Goal: Navigation & Orientation: Find specific page/section

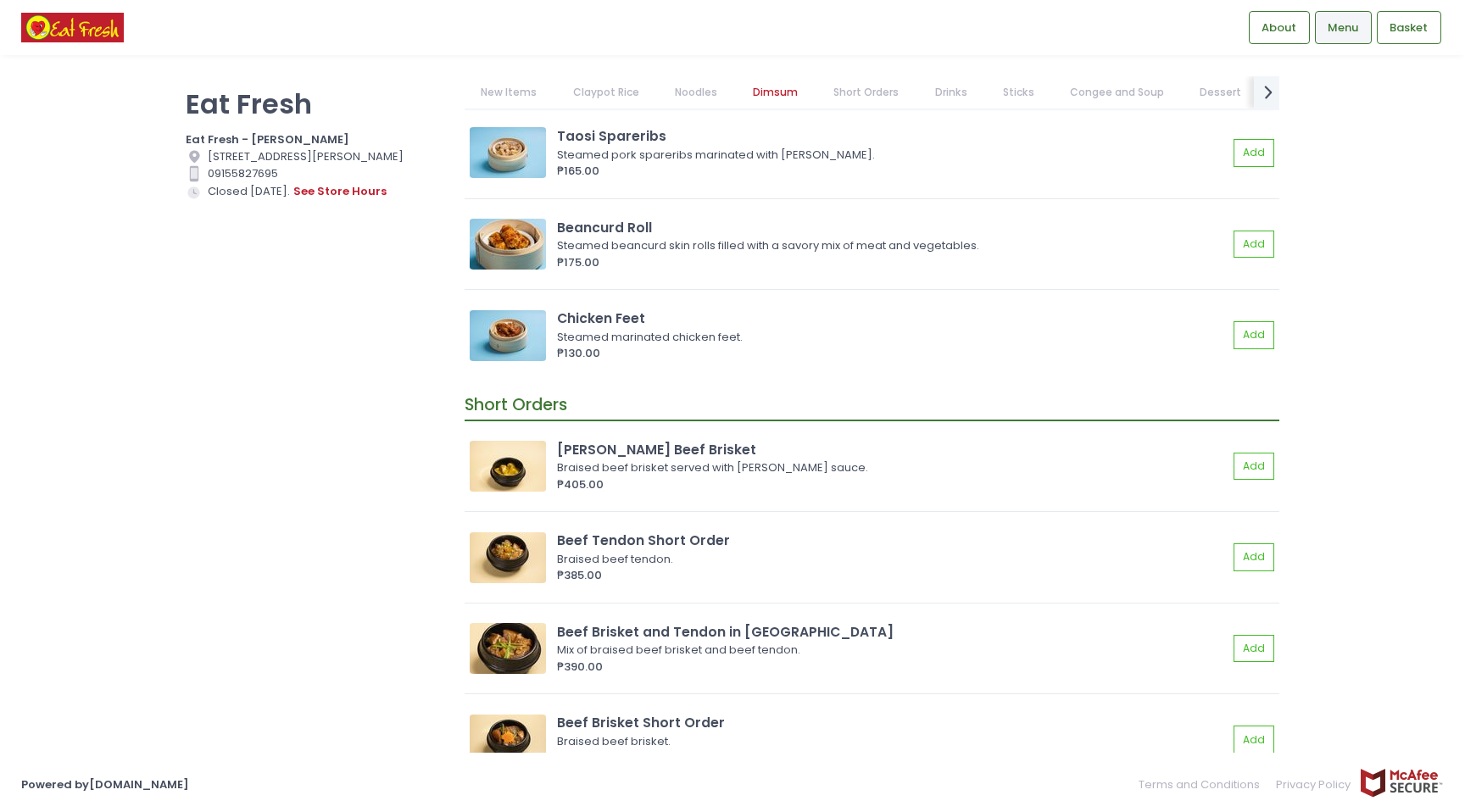
scroll to position [3254, 0]
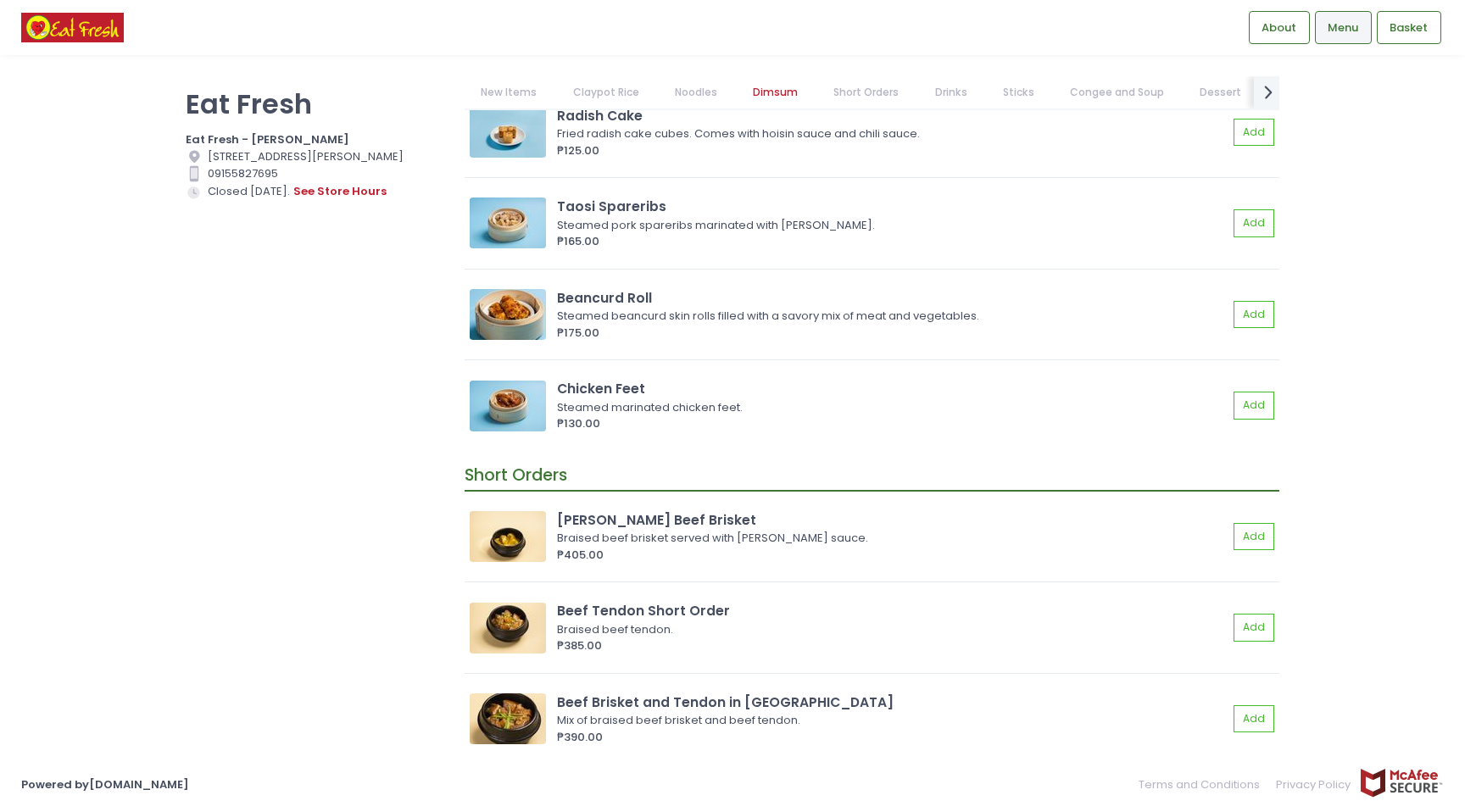
click at [772, 78] on link "Dimsum" at bounding box center [776, 92] width 78 height 32
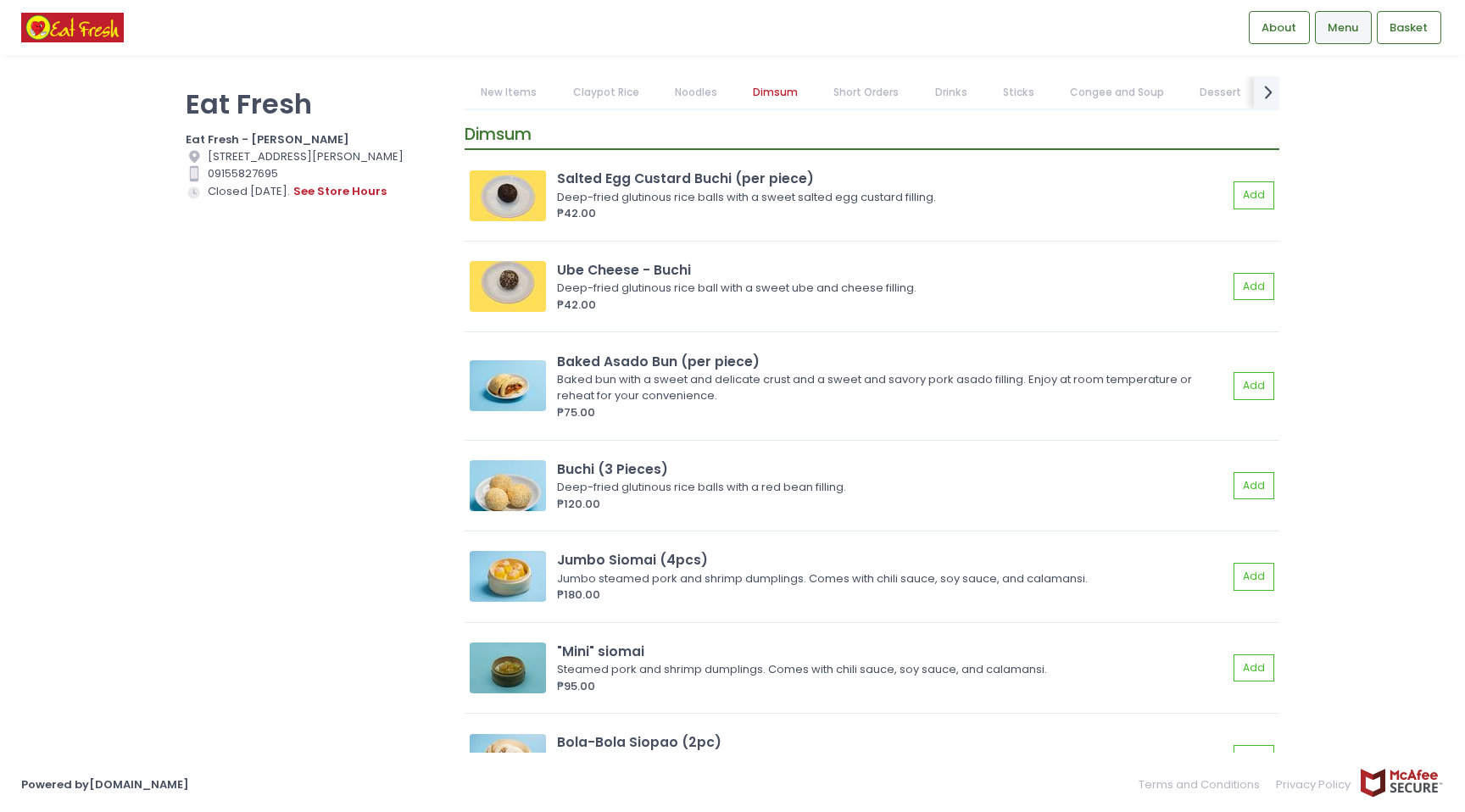
click at [841, 89] on link "Short Orders" at bounding box center [866, 92] width 98 height 32
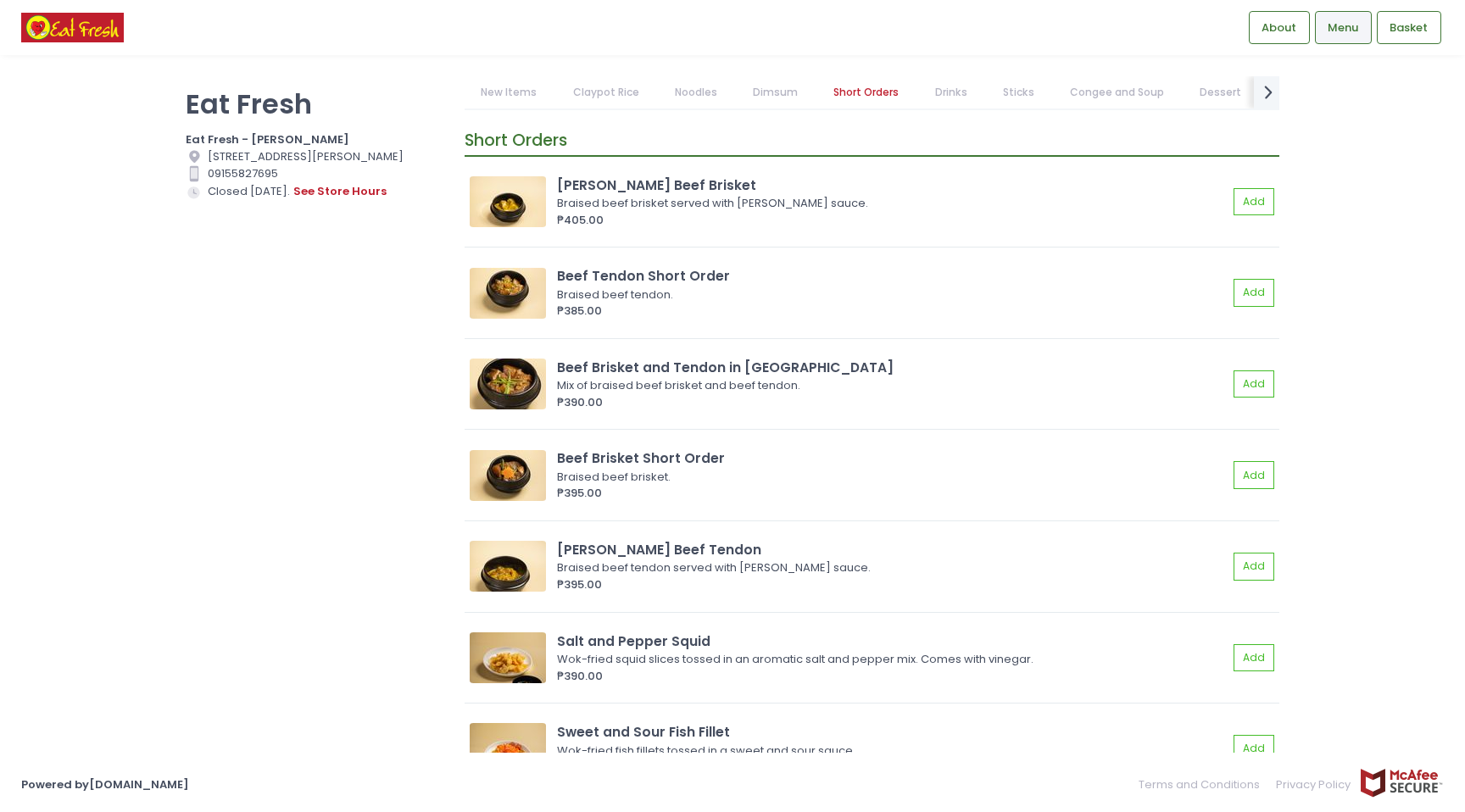
scroll to position [3594, 0]
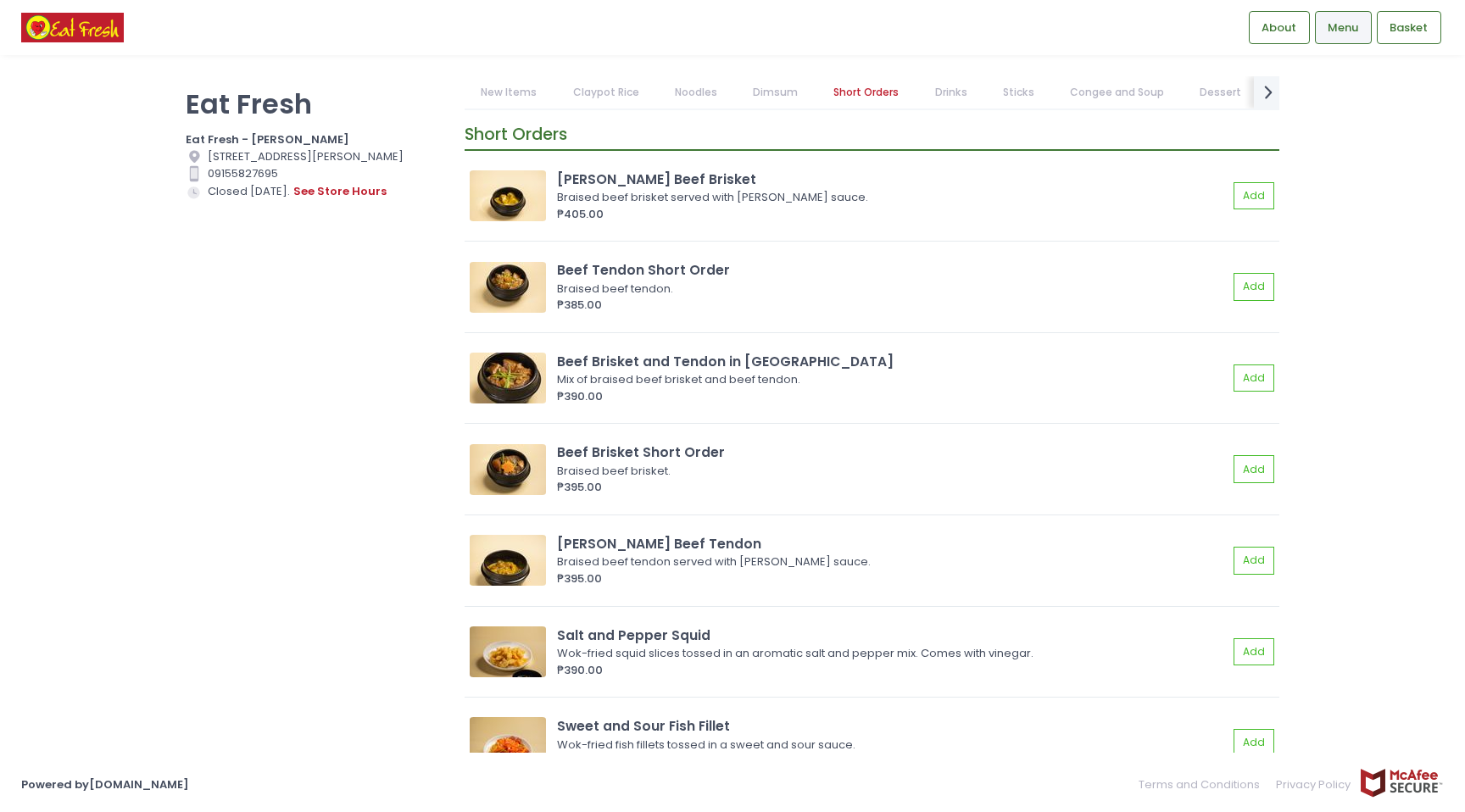
click at [1076, 89] on link "Congee and Soup" at bounding box center [1117, 92] width 127 height 32
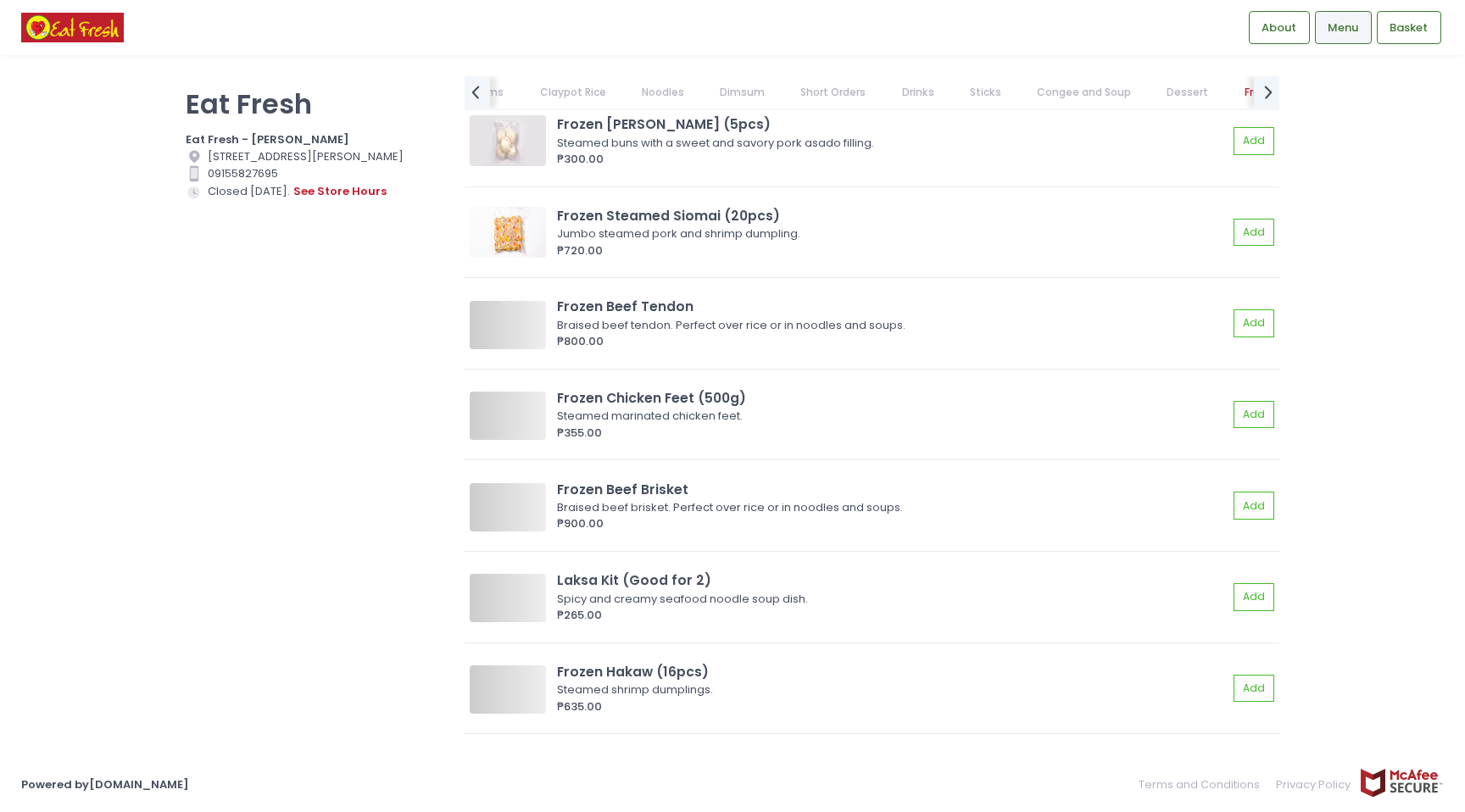
scroll to position [11309, 0]
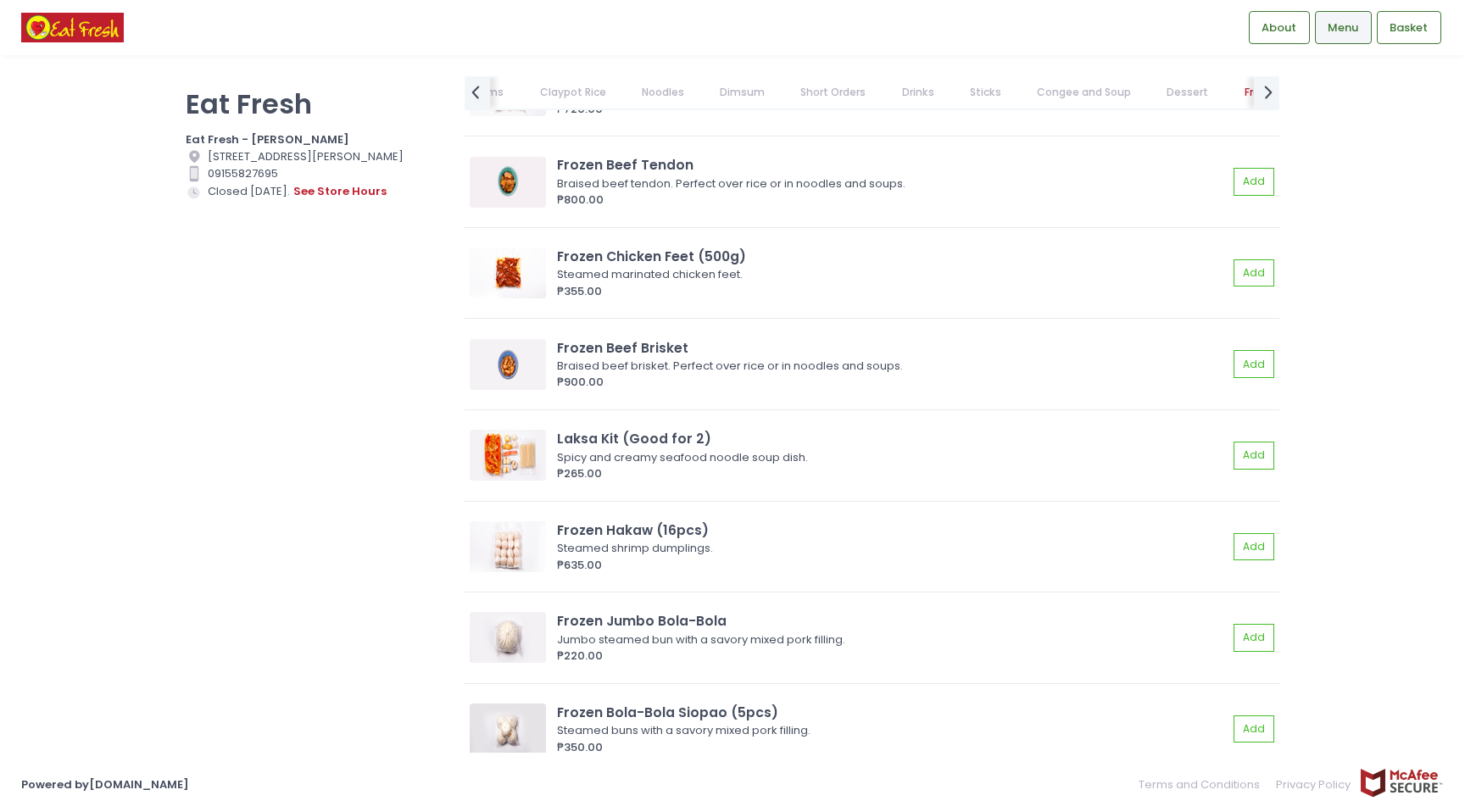
click at [572, 100] on link "Claypot Rice" at bounding box center [573, 92] width 99 height 32
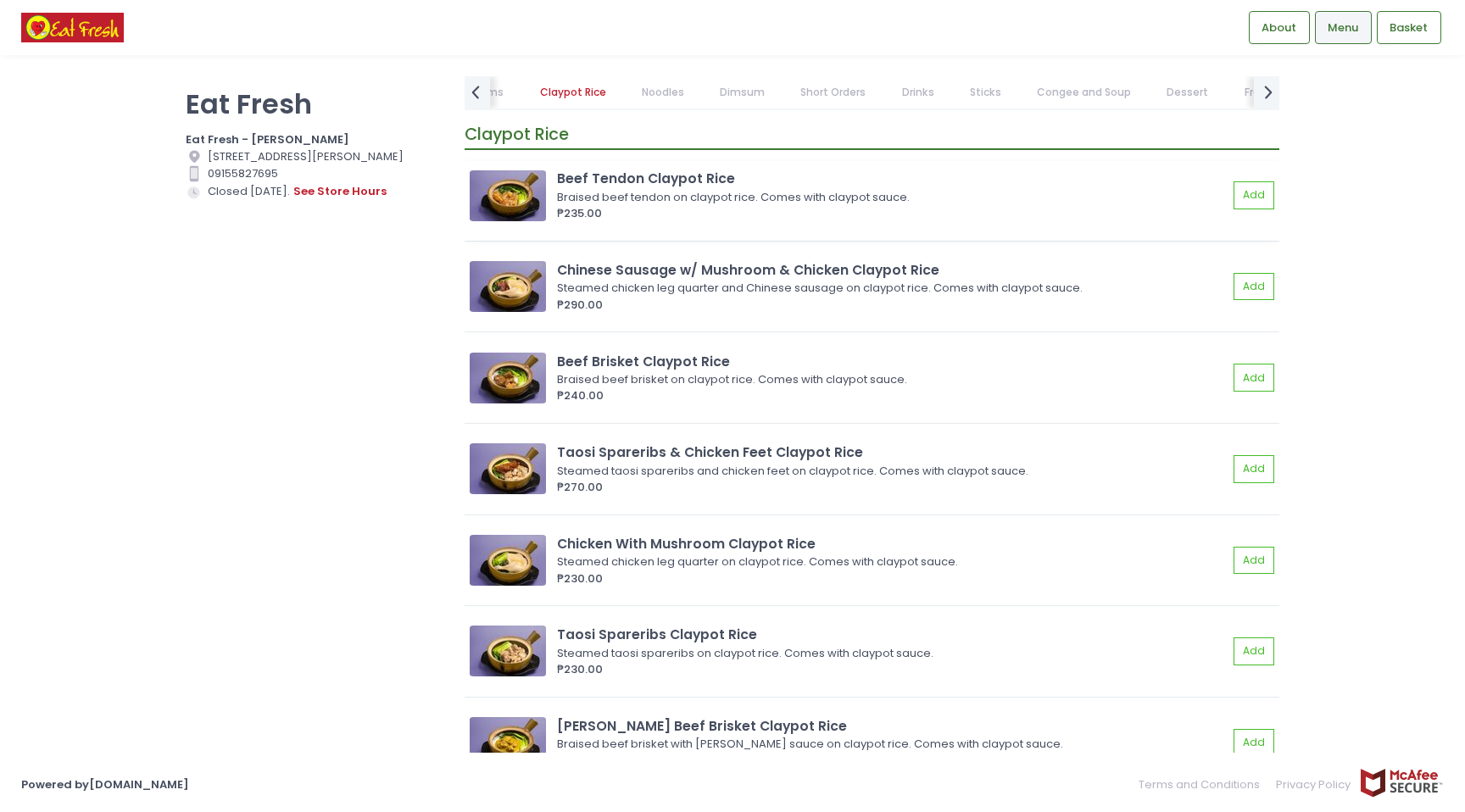
scroll to position [353, 0]
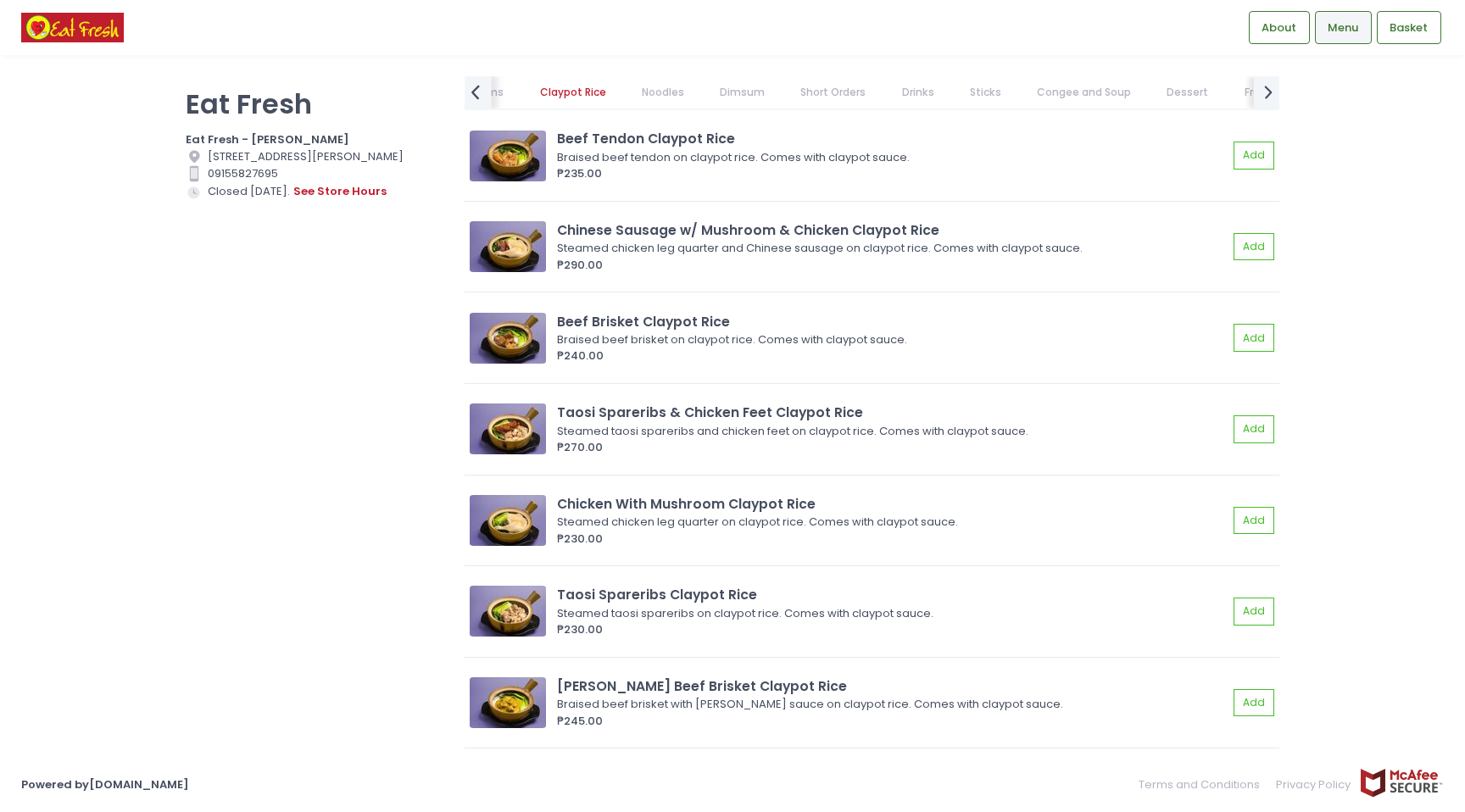
click at [482, 95] on icon "prev Created with Sketch." at bounding box center [475, 91] width 25 height 25
click at [529, 91] on link "New Items" at bounding box center [510, 92] width 89 height 32
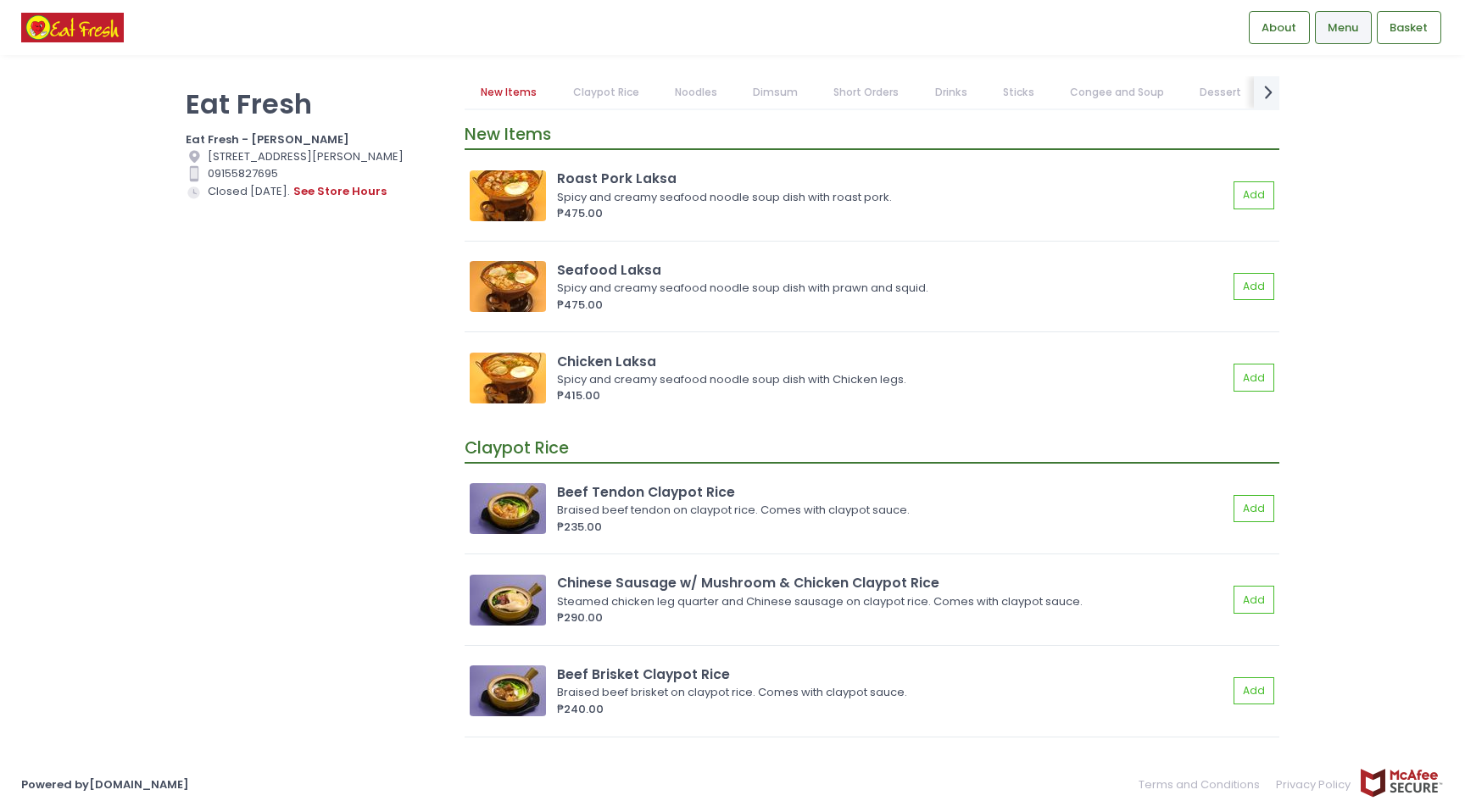
click at [674, 92] on link "Noodles" at bounding box center [695, 92] width 75 height 32
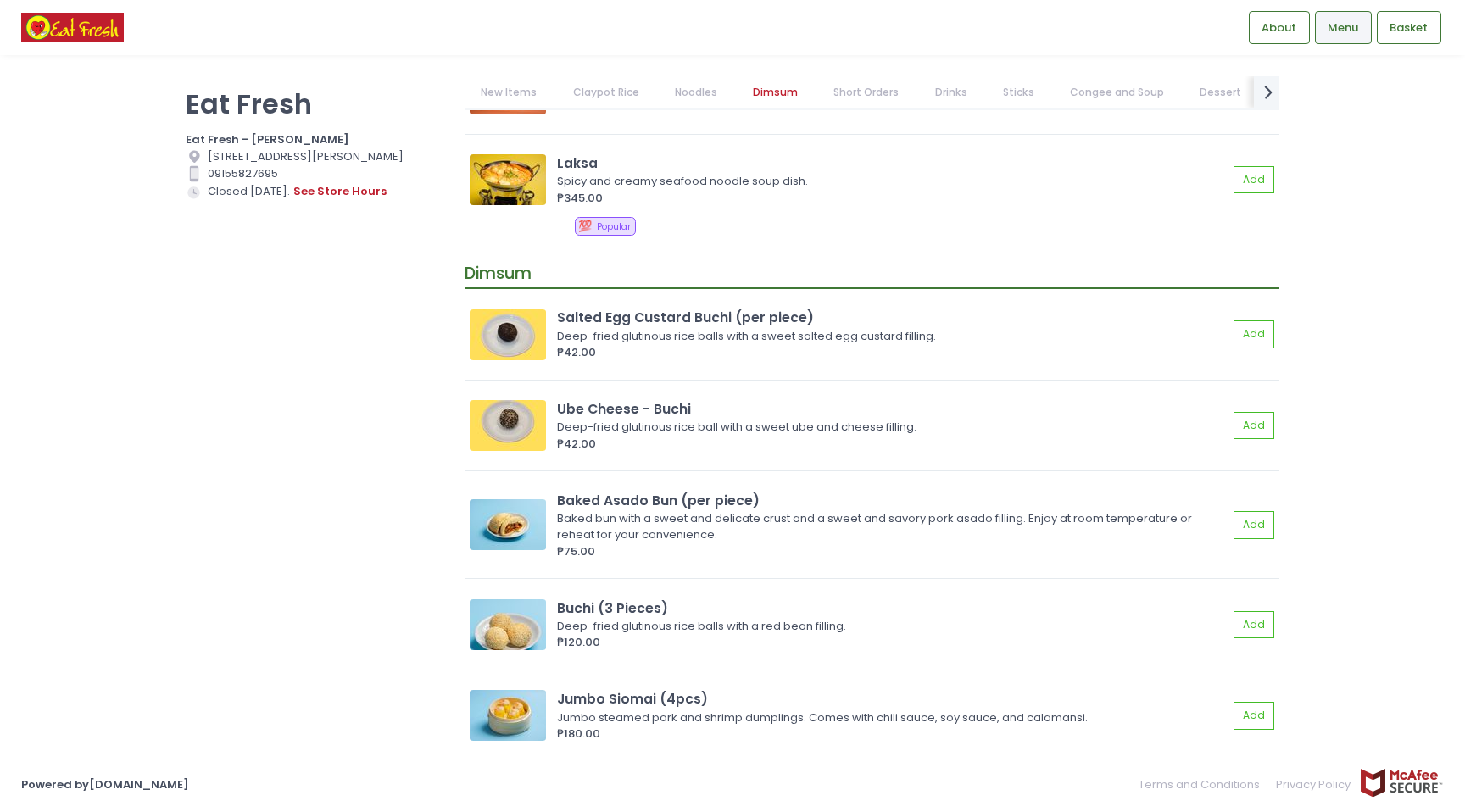
scroll to position [2135, 0]
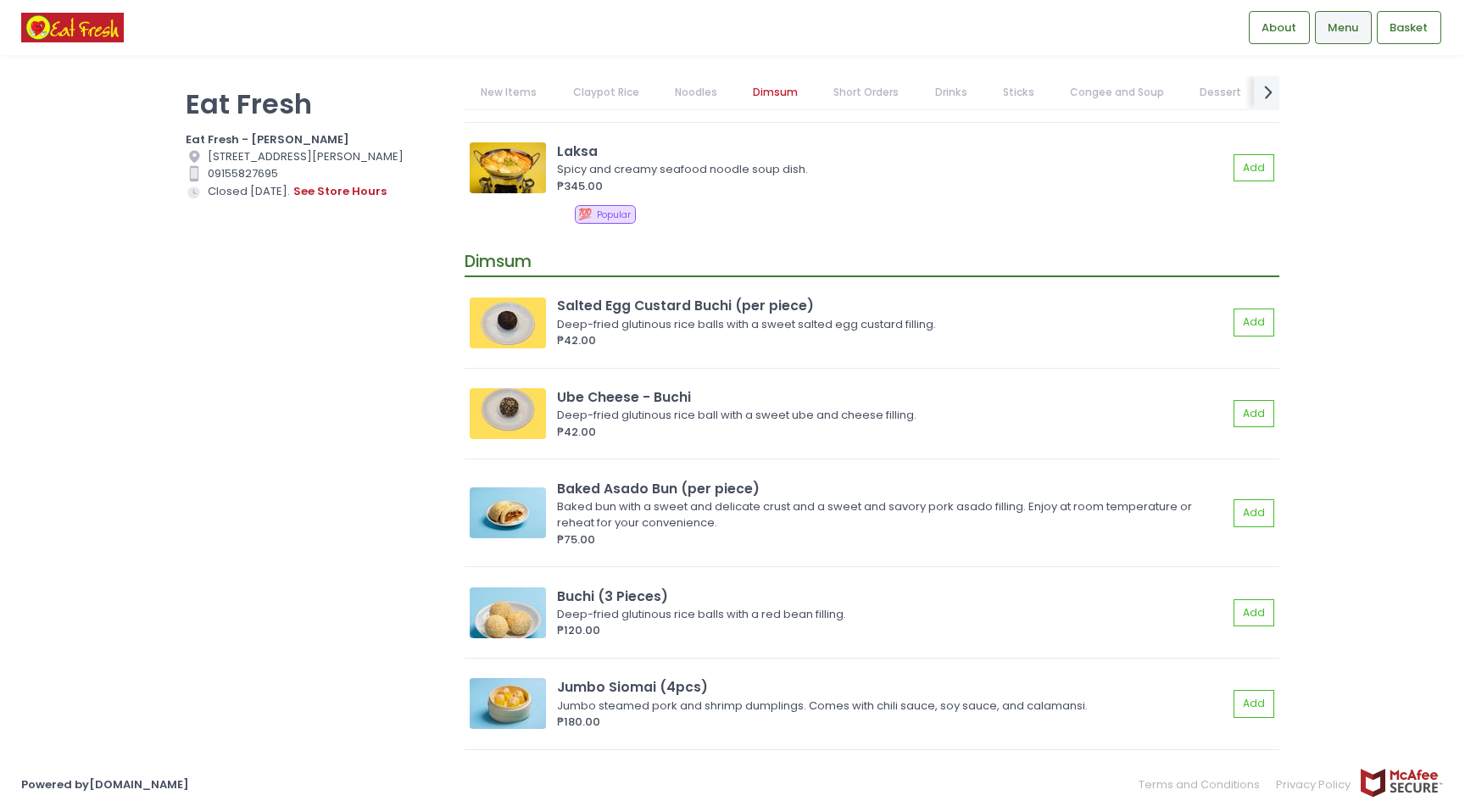
click at [703, 96] on link "Noodles" at bounding box center [695, 92] width 75 height 32
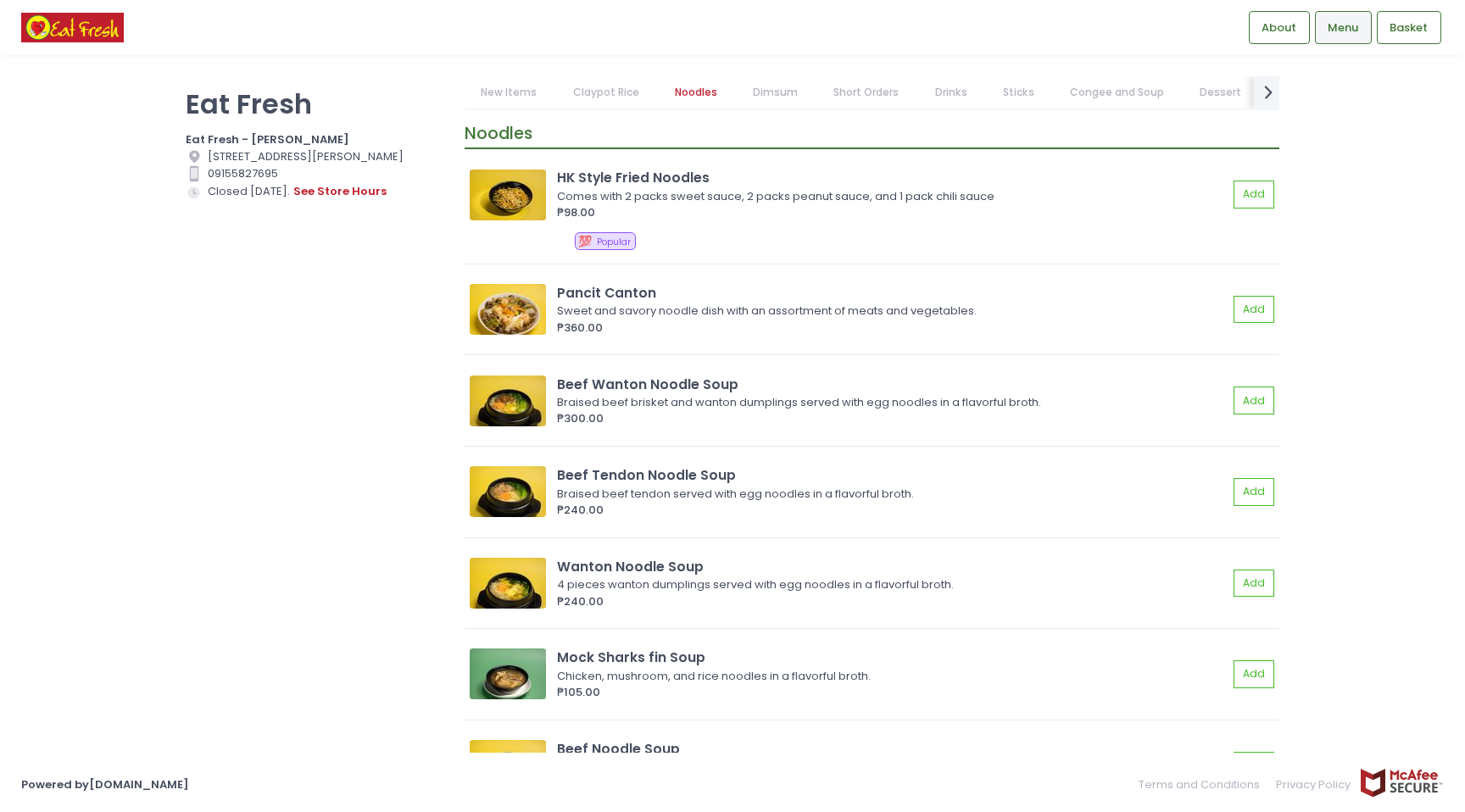
click at [878, 86] on link "Short Orders" at bounding box center [866, 92] width 98 height 32
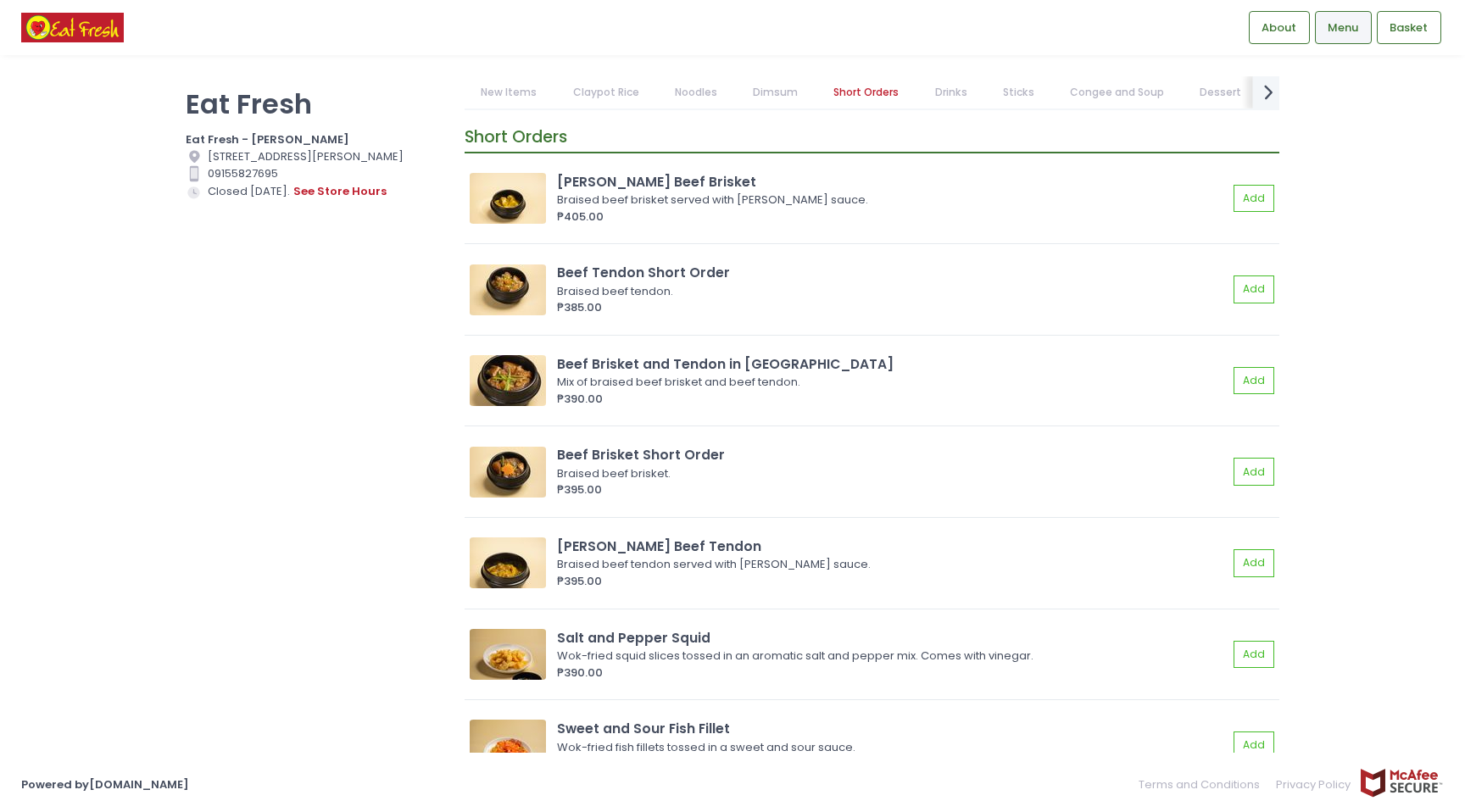
scroll to position [3594, 0]
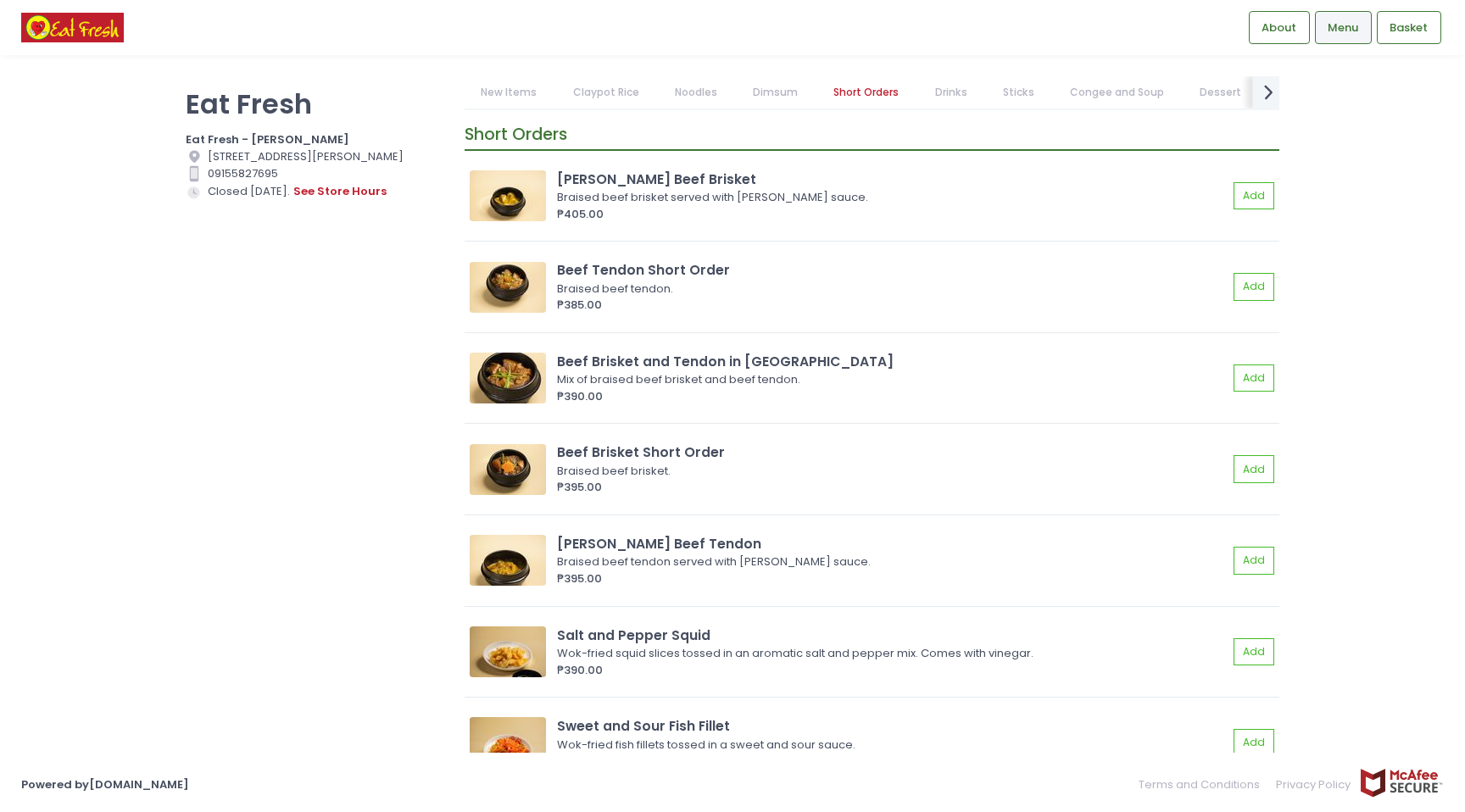
click at [1264, 84] on icon "next Created with Sketch." at bounding box center [1268, 91] width 25 height 25
click at [1119, 90] on link "HK Roast" at bounding box center [1116, 92] width 78 height 32
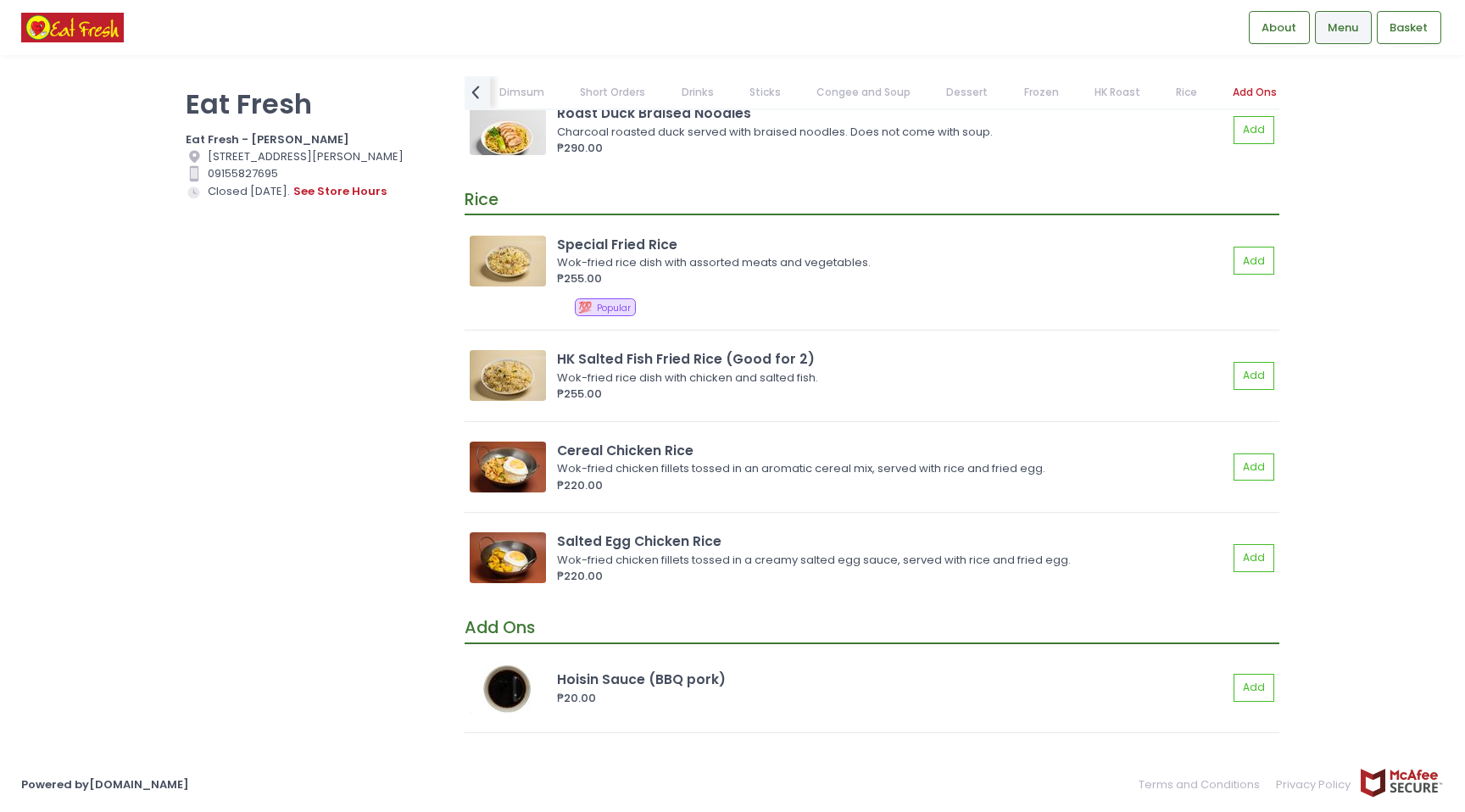
scroll to position [14215, 0]
